Goal: Navigation & Orientation: Find specific page/section

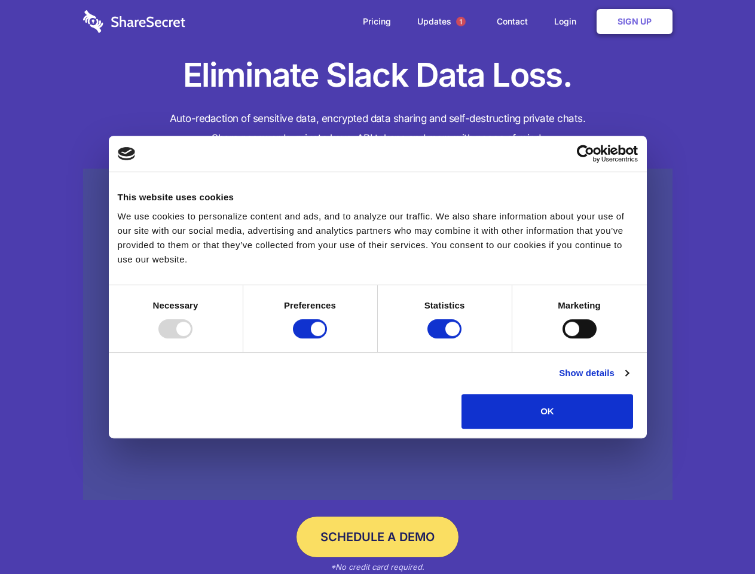
click at [192, 338] on div at bounding box center [175, 328] width 34 height 19
click at [327, 338] on input "Preferences" at bounding box center [310, 328] width 34 height 19
checkbox input "false"
click at [446, 338] on input "Statistics" at bounding box center [444, 328] width 34 height 19
checkbox input "false"
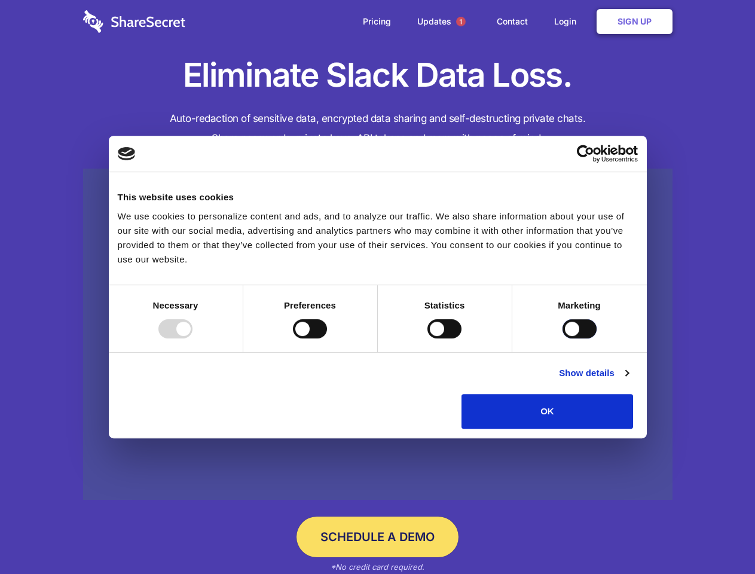
click at [563, 338] on input "Marketing" at bounding box center [580, 328] width 34 height 19
checkbox input "true"
click at [628, 380] on link "Show details" at bounding box center [593, 373] width 69 height 14
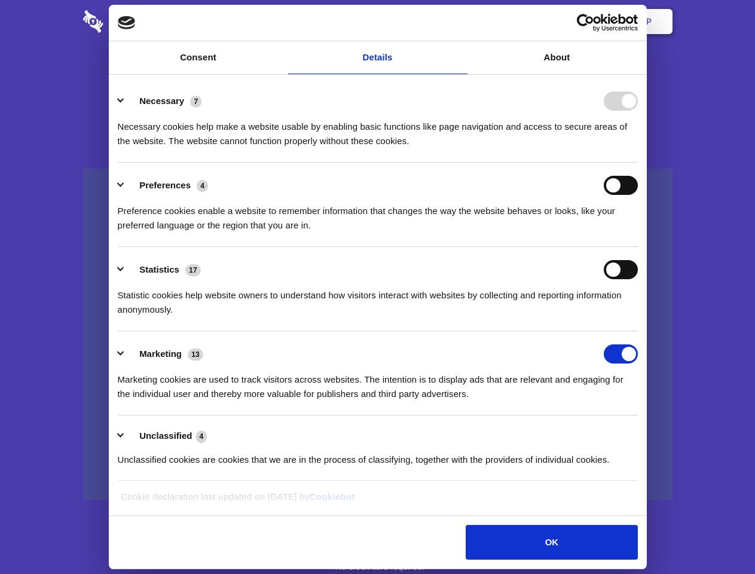
click at [638, 163] on li "Necessary 7 Necessary cookies help make a website usable by enabling basic func…" at bounding box center [378, 120] width 520 height 84
click at [460, 22] on span "1" at bounding box center [461, 22] width 10 height 10
